Goal: Task Accomplishment & Management: Manage account settings

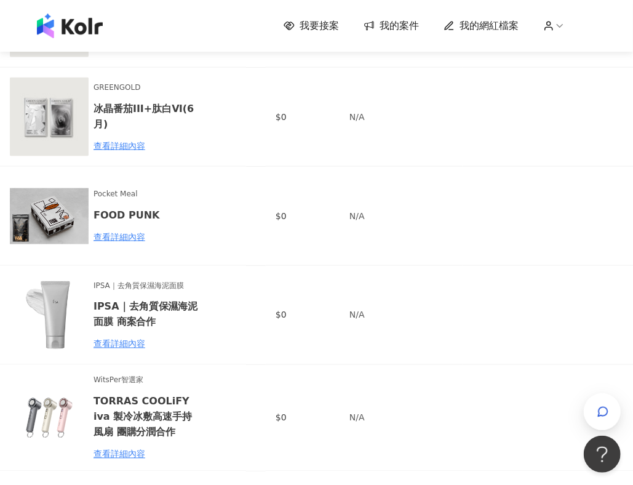
click at [82, 28] on img at bounding box center [70, 26] width 66 height 25
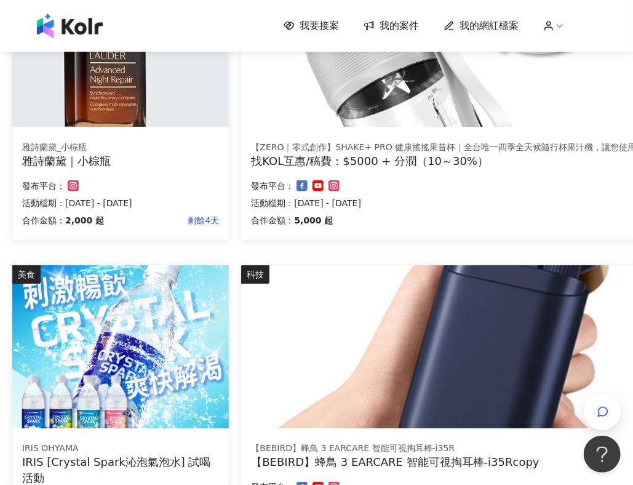
scroll to position [478, 0]
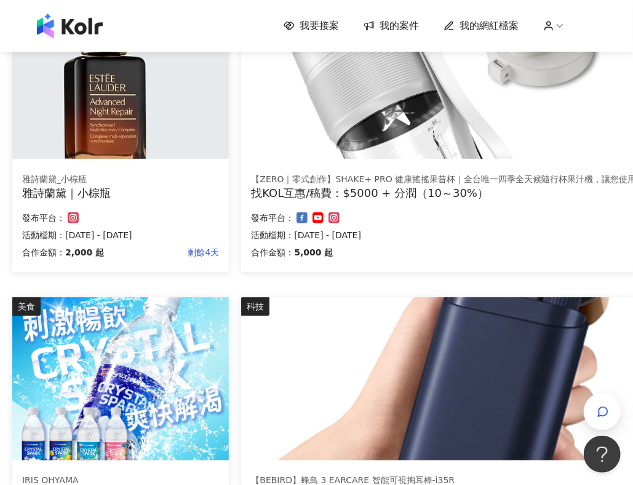
click at [127, 138] on img at bounding box center [120, 77] width 217 height 163
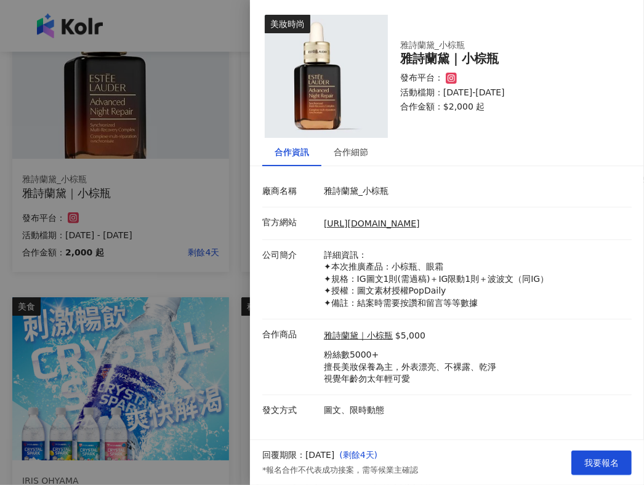
click at [234, 287] on div at bounding box center [322, 242] width 644 height 485
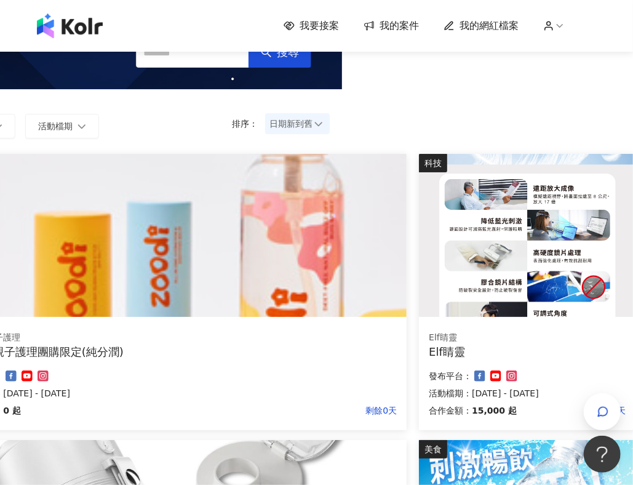
scroll to position [0, 291]
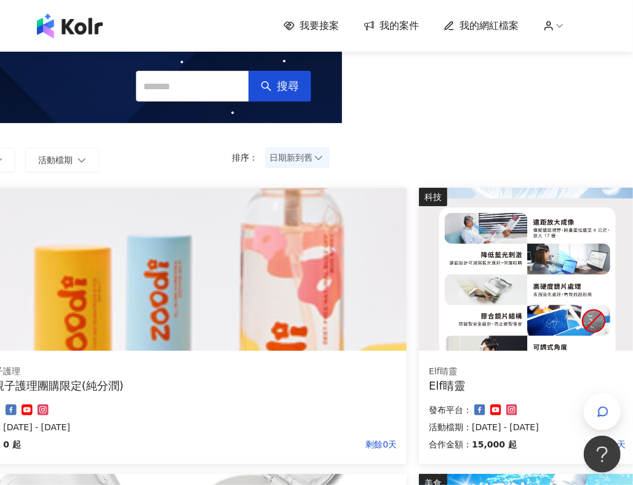
click at [515, 318] on img at bounding box center [527, 269] width 217 height 163
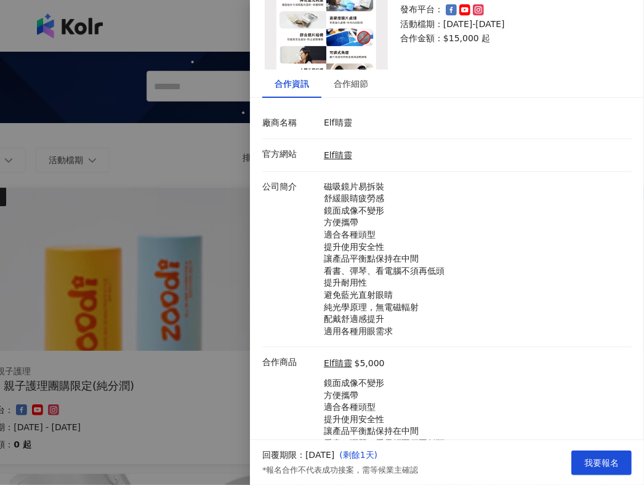
scroll to position [41, 0]
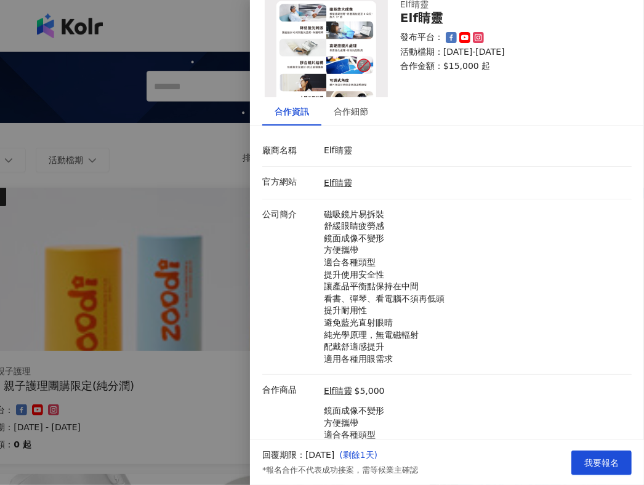
click at [182, 156] on div at bounding box center [322, 242] width 644 height 485
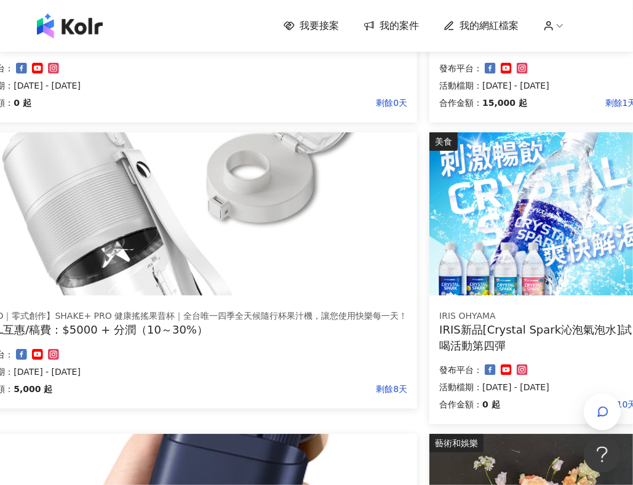
scroll to position [684, 281]
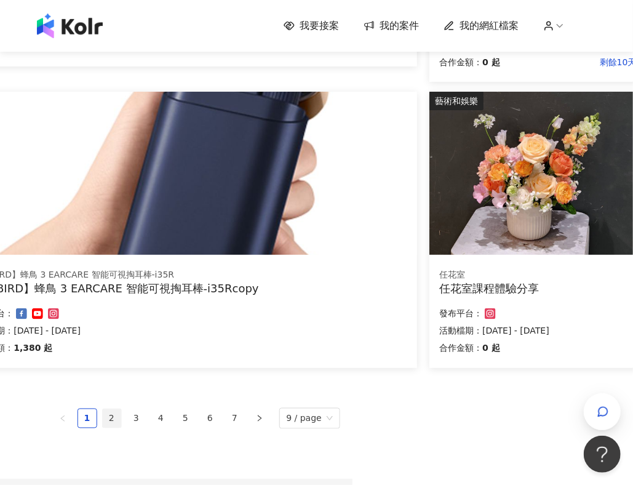
click at [111, 420] on link "2" at bounding box center [112, 418] width 18 height 18
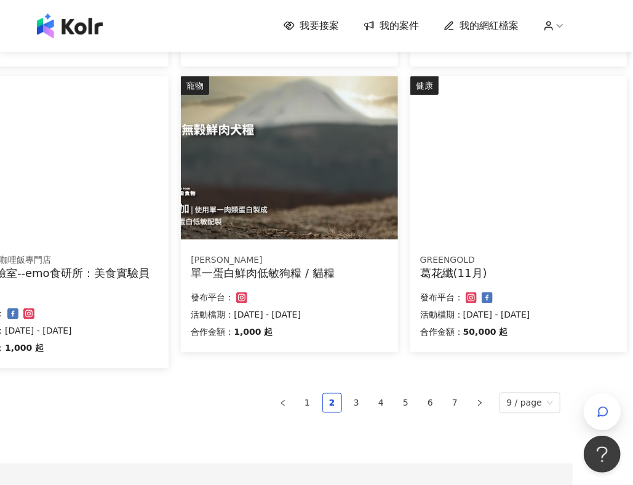
scroll to position [684, 60]
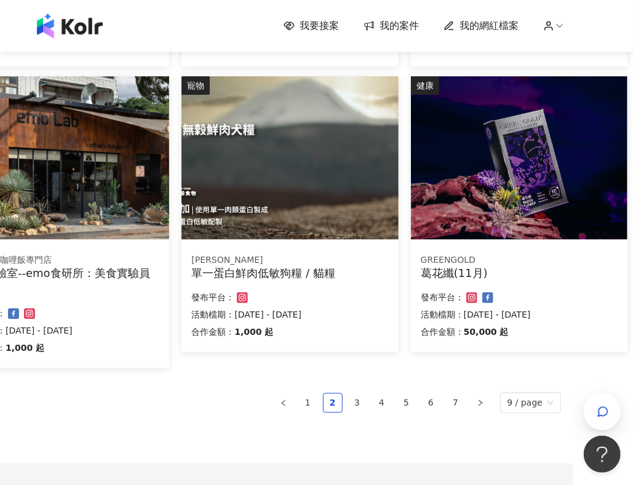
click at [194, 404] on ul "1 2 3 4 5 6 7 9 / page" at bounding box center [257, 403] width 609 height 21
click at [364, 400] on link "3" at bounding box center [357, 403] width 18 height 18
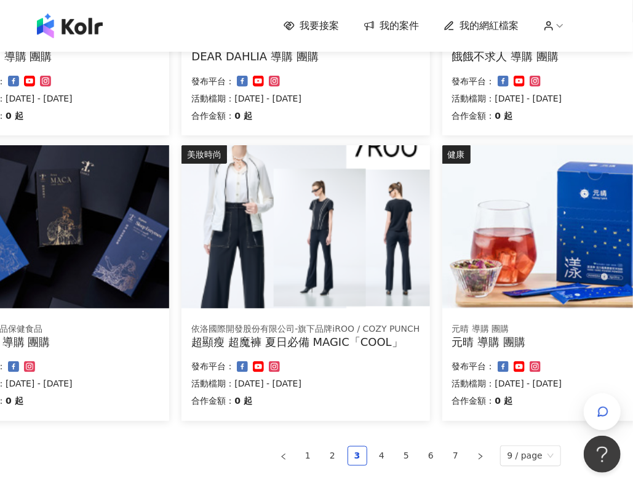
scroll to position [616, 60]
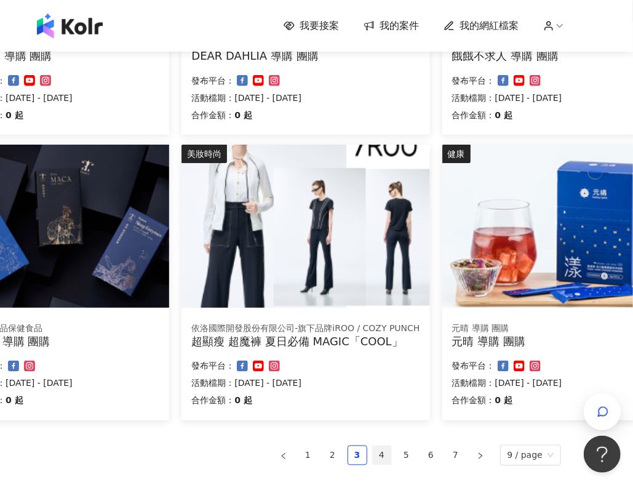
click at [380, 454] on link "4" at bounding box center [382, 455] width 18 height 18
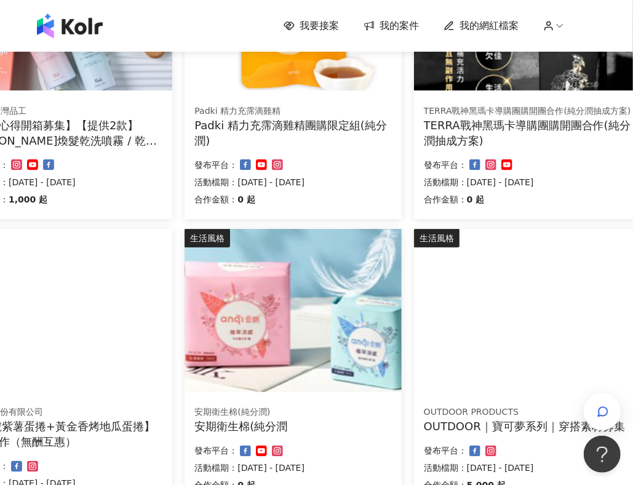
scroll to position [699, 57]
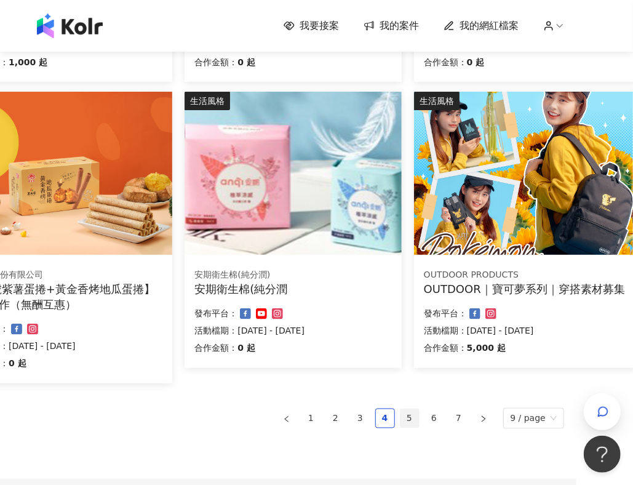
click at [409, 417] on link "5" at bounding box center [410, 418] width 18 height 18
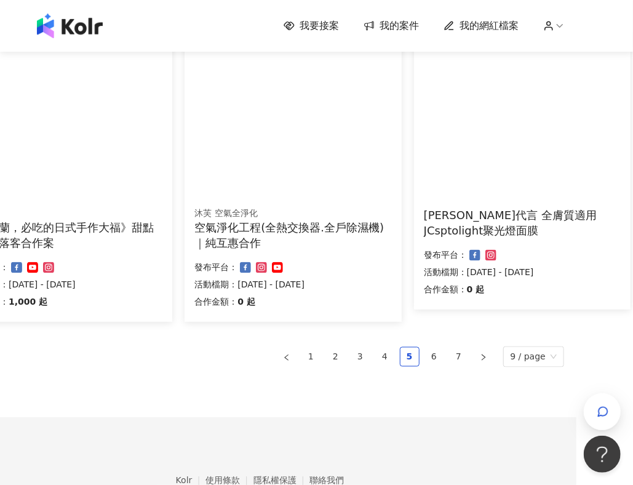
scroll to position [768, 57]
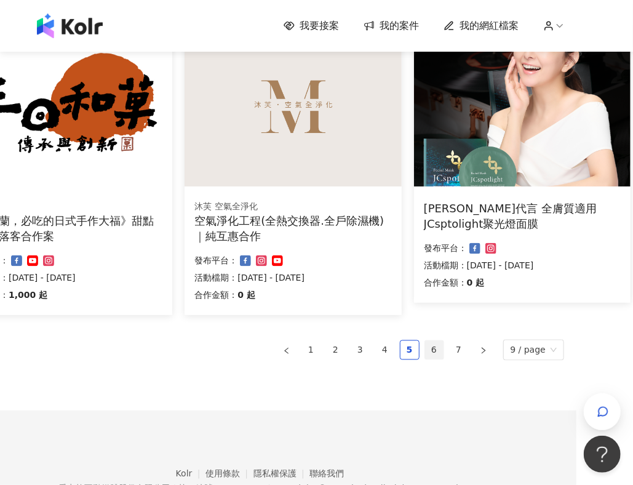
click at [435, 356] on link "6" at bounding box center [434, 350] width 18 height 18
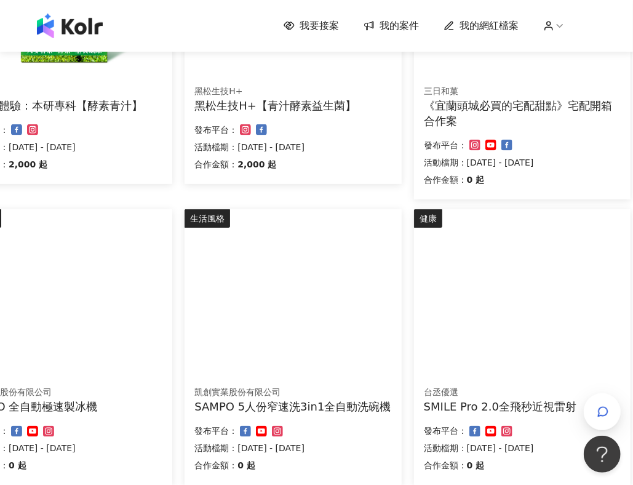
scroll to position [616, 57]
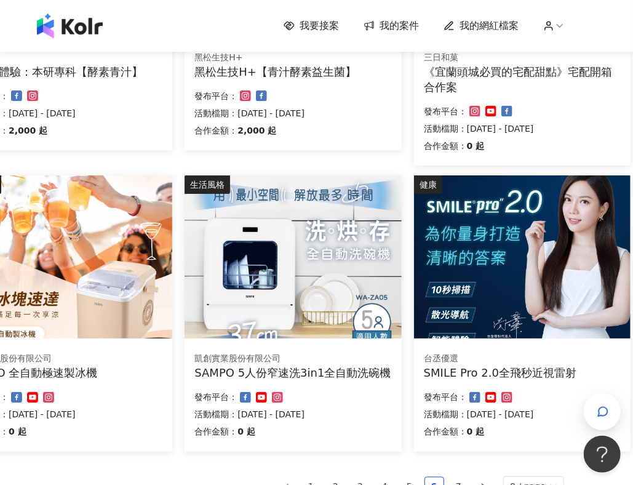
click at [252, 299] on img at bounding box center [293, 256] width 217 height 163
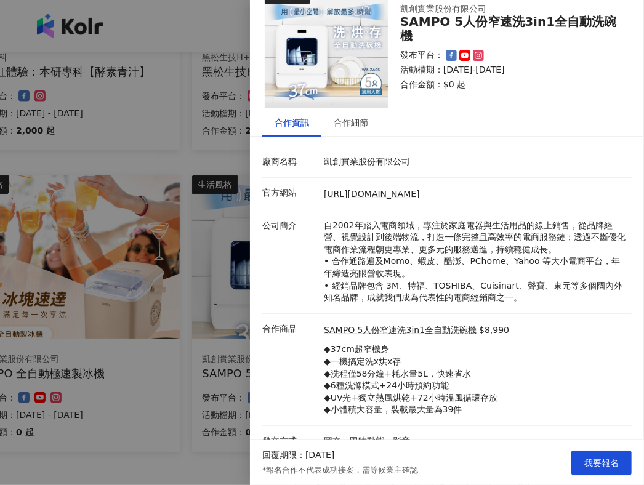
scroll to position [45, 0]
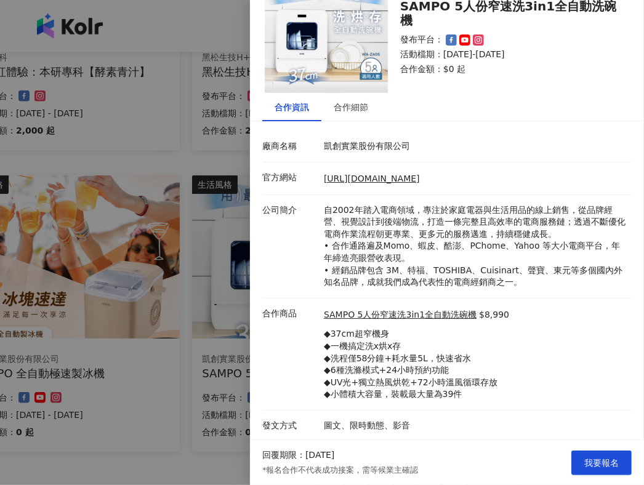
click at [187, 445] on div at bounding box center [322, 242] width 644 height 485
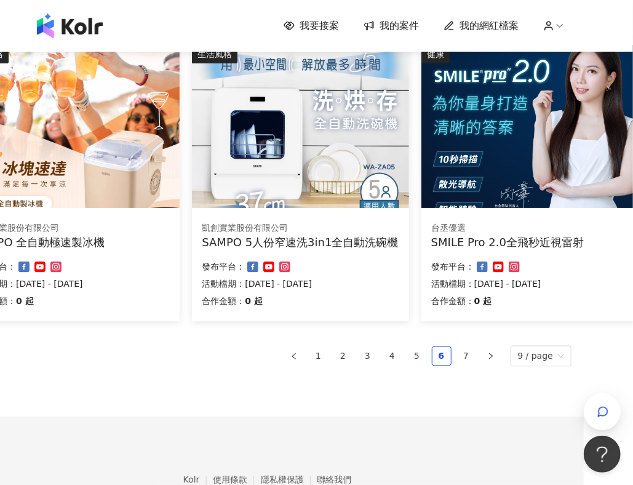
scroll to position [752, 49]
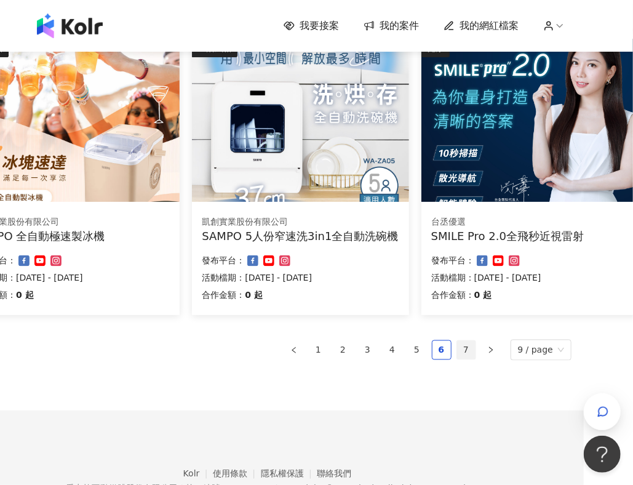
click at [476, 346] on link "7" at bounding box center [466, 350] width 18 height 18
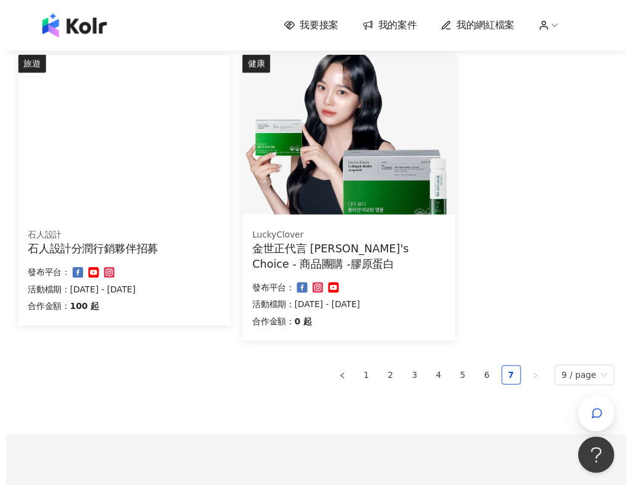
scroll to position [216, 0]
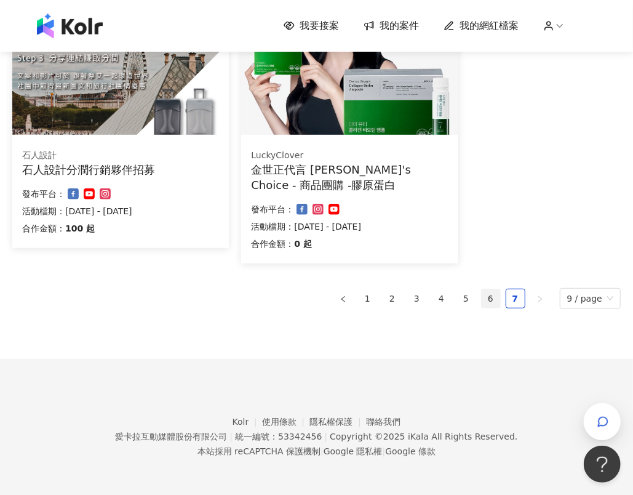
click at [498, 304] on link "6" at bounding box center [491, 298] width 18 height 18
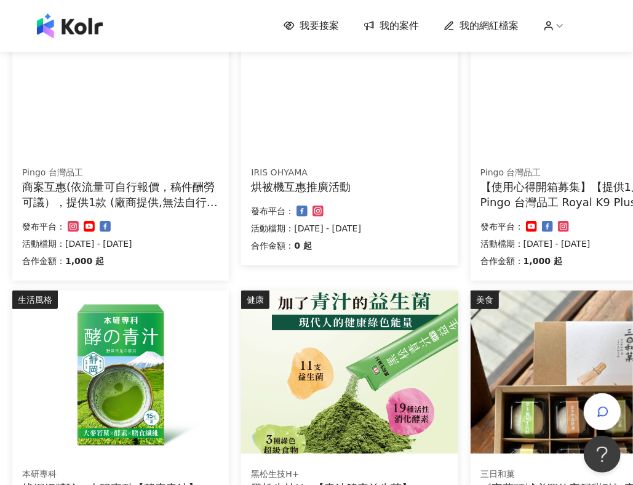
scroll to position [0, 0]
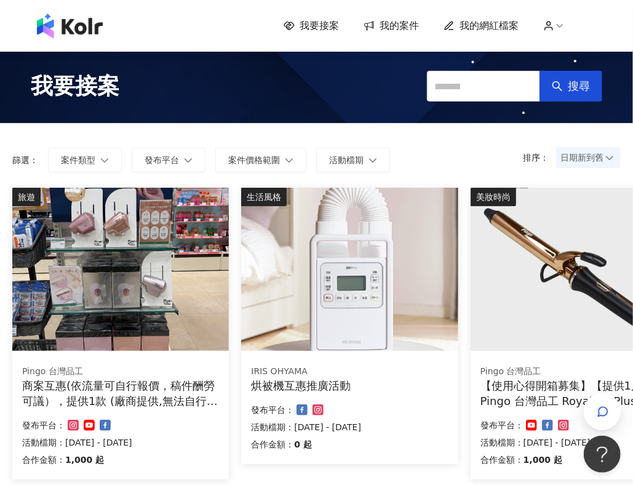
click at [404, 34] on div "我要接案 我的案件 我的網紅檔案" at bounding box center [317, 26] width 572 height 25
click at [414, 25] on span "我的案件" at bounding box center [399, 26] width 39 height 14
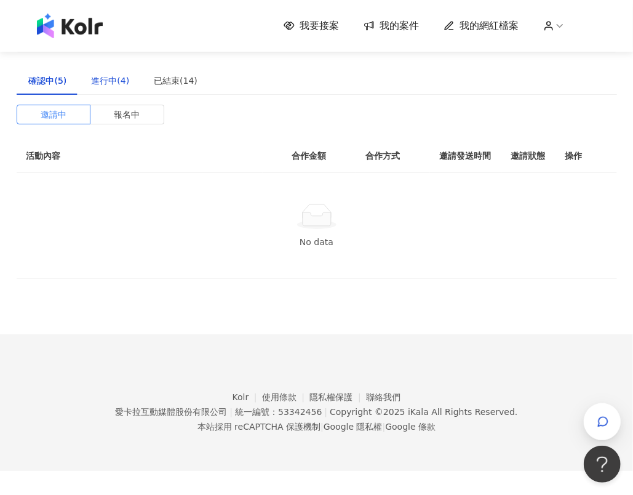
click at [108, 84] on div "進行中(4)" at bounding box center [110, 81] width 38 height 14
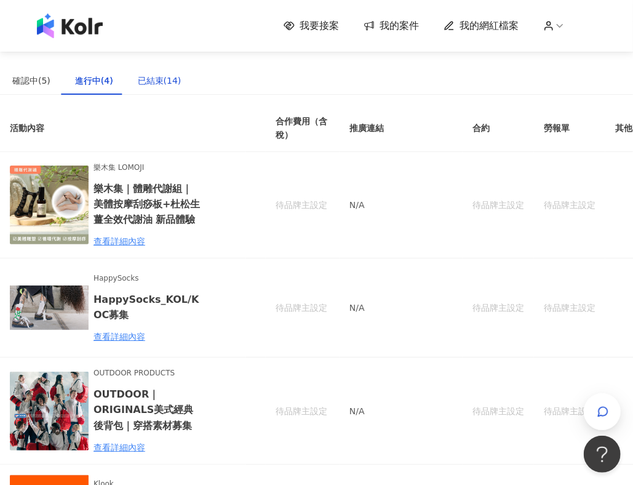
click at [147, 81] on div "已結束(14)" at bounding box center [160, 81] width 44 height 14
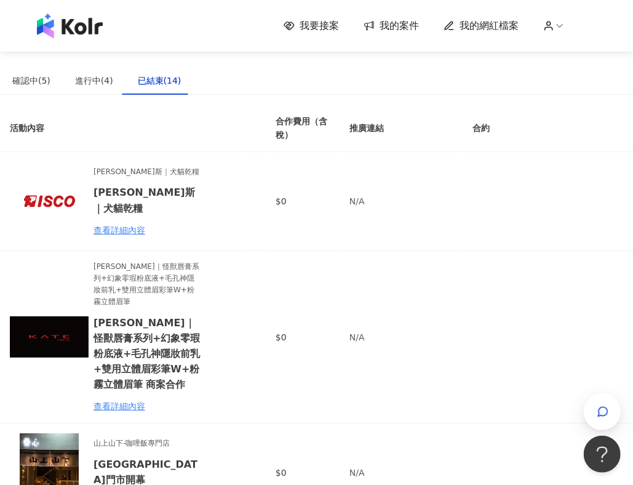
click at [55, 23] on img at bounding box center [70, 26] width 66 height 25
